Goal: Task Accomplishment & Management: Manage account settings

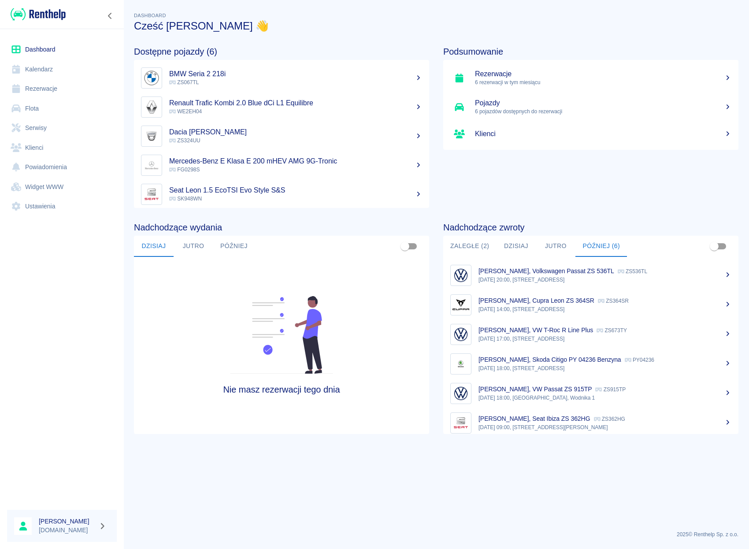
scroll to position [7, 0]
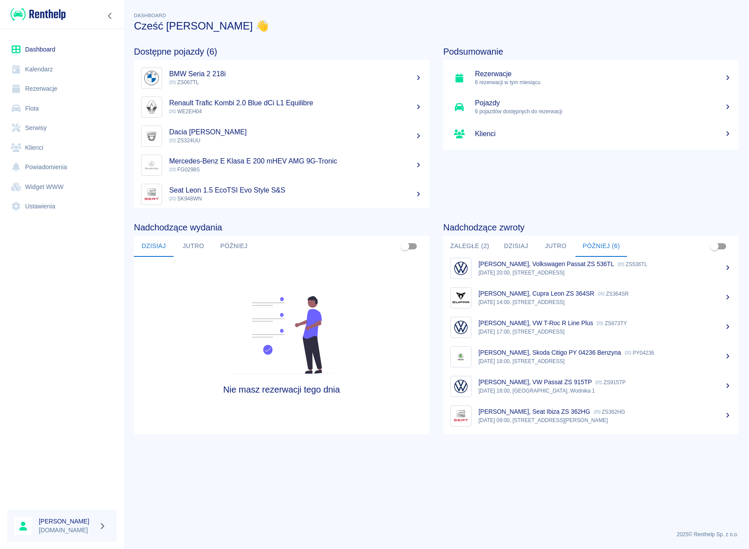
click at [36, 144] on link "Klienci" at bounding box center [62, 148] width 110 height 20
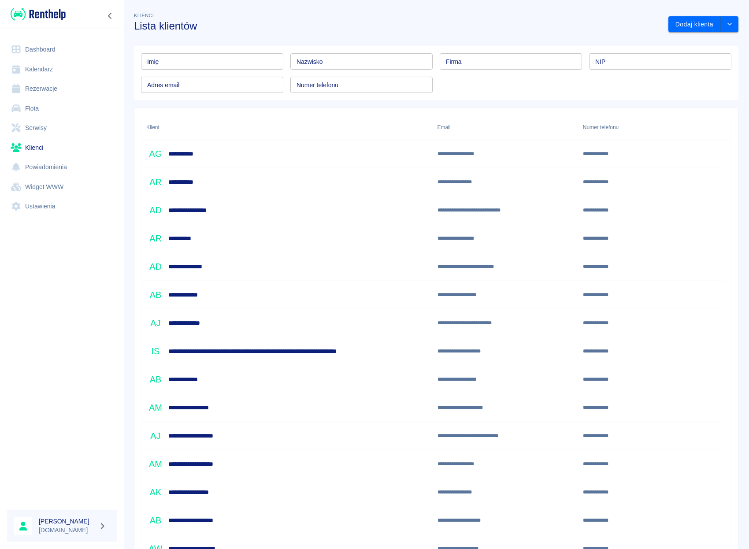
click at [37, 106] on link "Flota" at bounding box center [62, 109] width 110 height 20
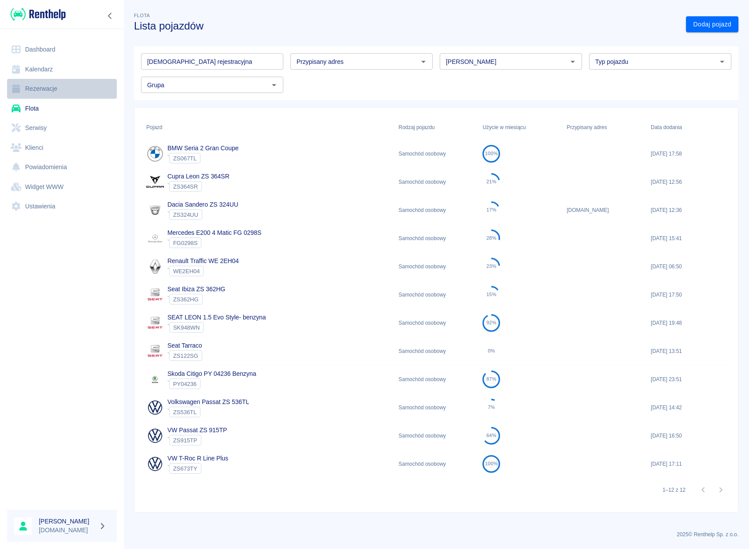
click at [37, 82] on link "Rezerwacje" at bounding box center [62, 89] width 110 height 20
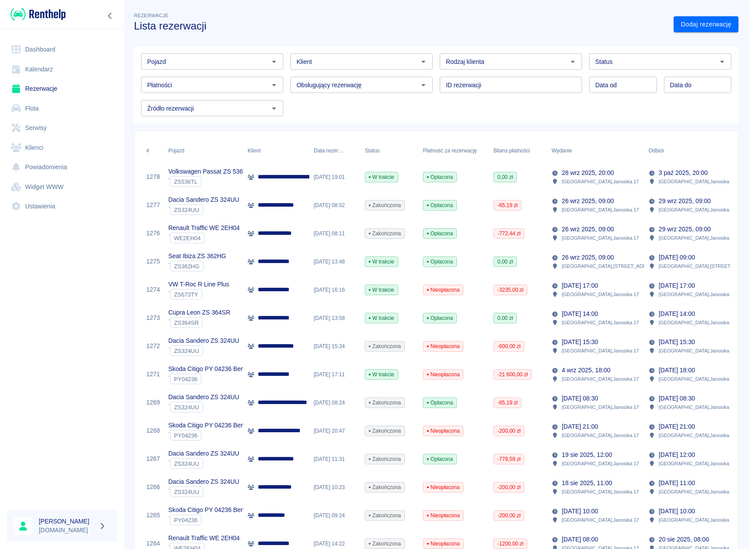
click at [228, 60] on input "Pojazd" at bounding box center [205, 61] width 123 height 11
click at [235, 80] on li "Volkswagen Passat ZS 536TL - ZS536TL" at bounding box center [211, 80] width 141 height 15
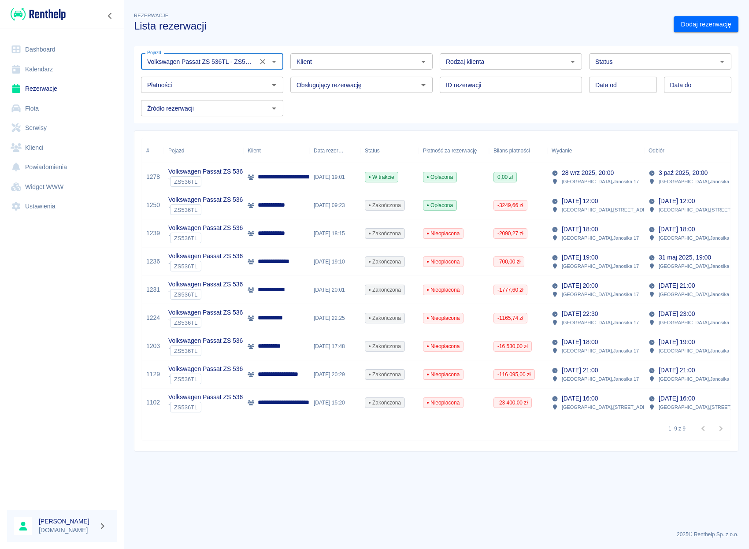
type input "Volkswagen Passat ZS 536TL - ZS536TL"
click at [36, 149] on link "Klienci" at bounding box center [62, 148] width 110 height 20
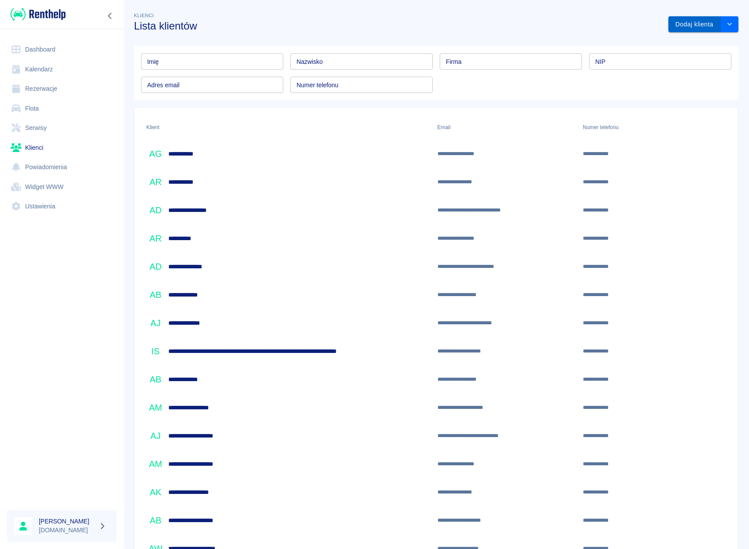
click at [683, 26] on button "Dodaj klienta" at bounding box center [694, 24] width 52 height 16
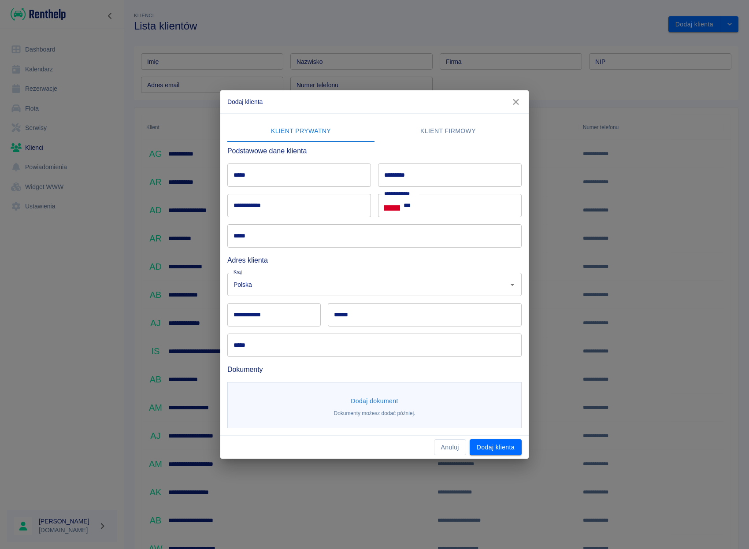
click at [369, 397] on button "Dodaj dokument" at bounding box center [374, 401] width 55 height 16
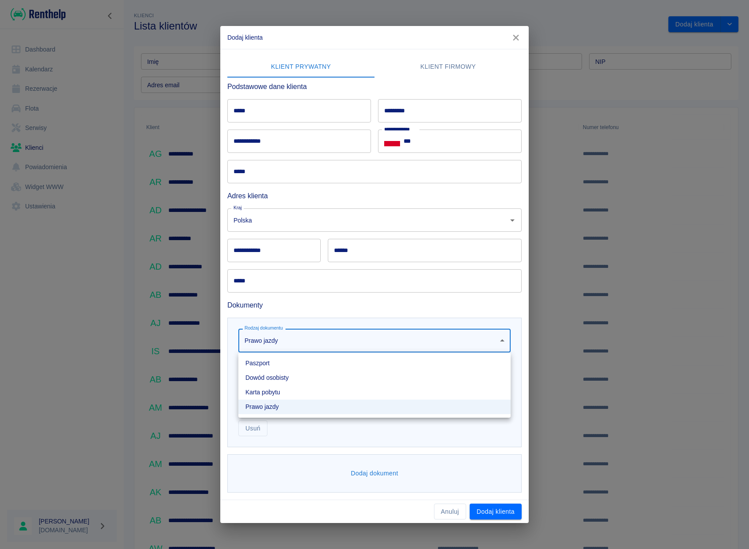
click at [434, 335] on body "**********" at bounding box center [374, 274] width 749 height 549
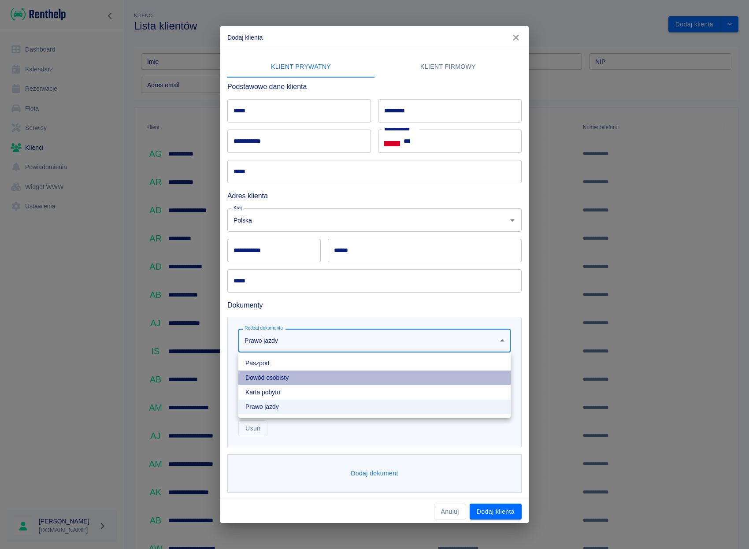
click at [301, 373] on li "Dowód osobisty" at bounding box center [374, 378] width 272 height 15
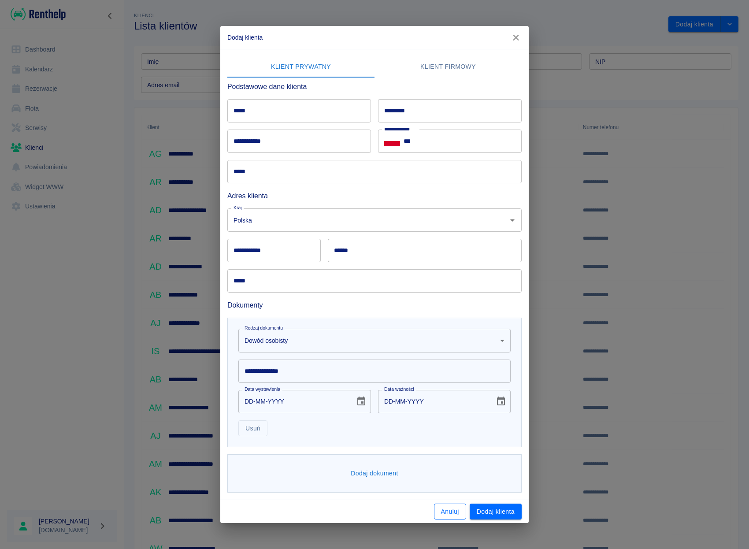
click at [452, 515] on button "Anuluj" at bounding box center [450, 512] width 32 height 16
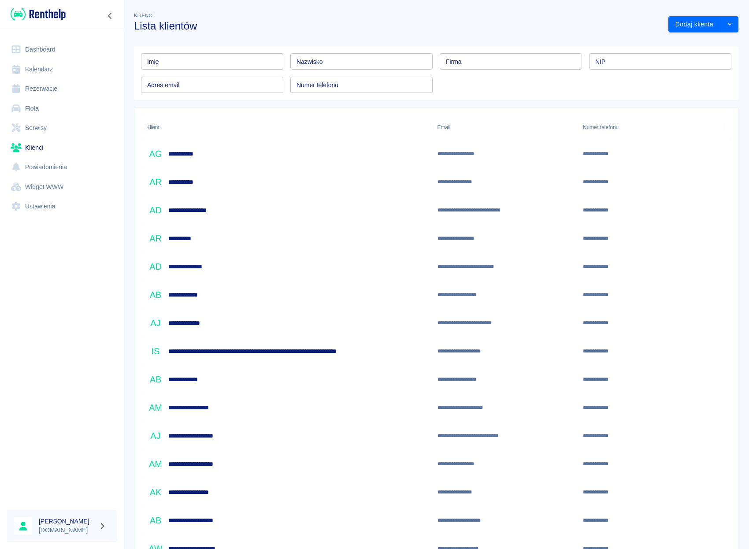
click at [55, 93] on link "Rezerwacje" at bounding box center [62, 89] width 110 height 20
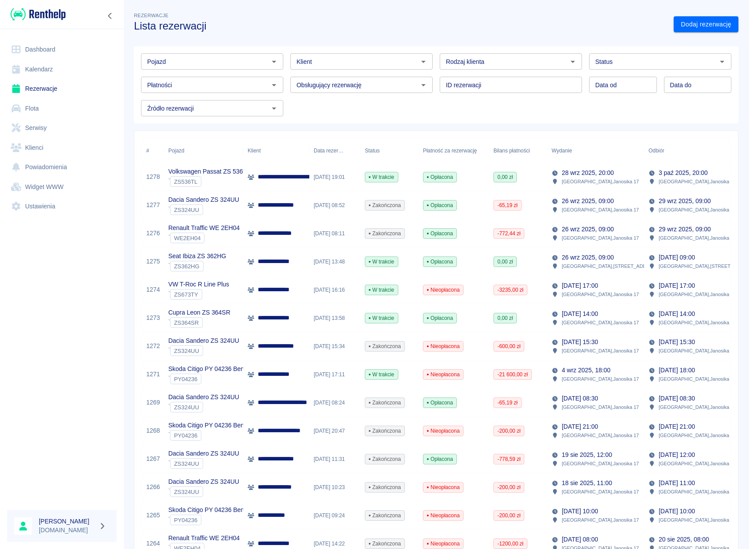
click at [286, 171] on div "**********" at bounding box center [276, 177] width 66 height 28
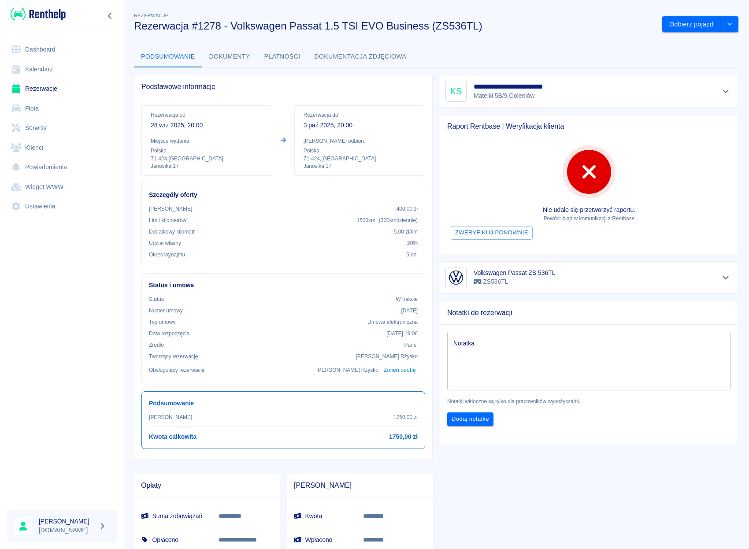
click at [721, 93] on icon "Pokaż szczegóły" at bounding box center [726, 91] width 10 height 8
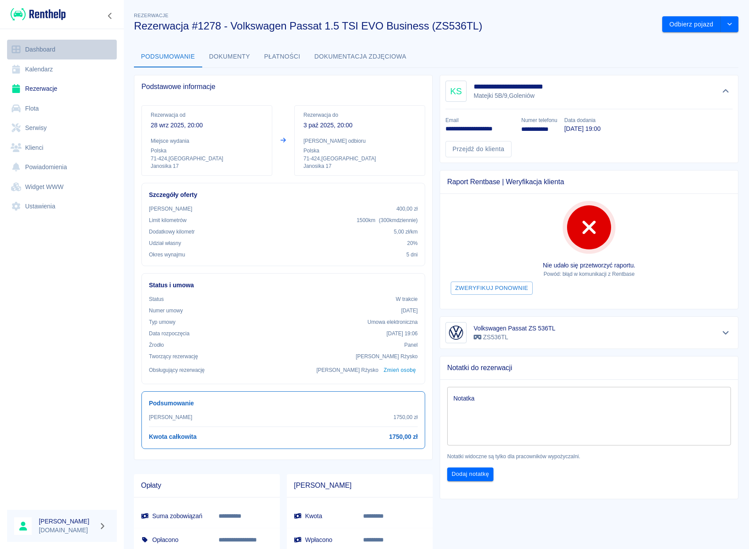
click at [45, 50] on link "Dashboard" at bounding box center [62, 50] width 110 height 20
